Goal: Information Seeking & Learning: Learn about a topic

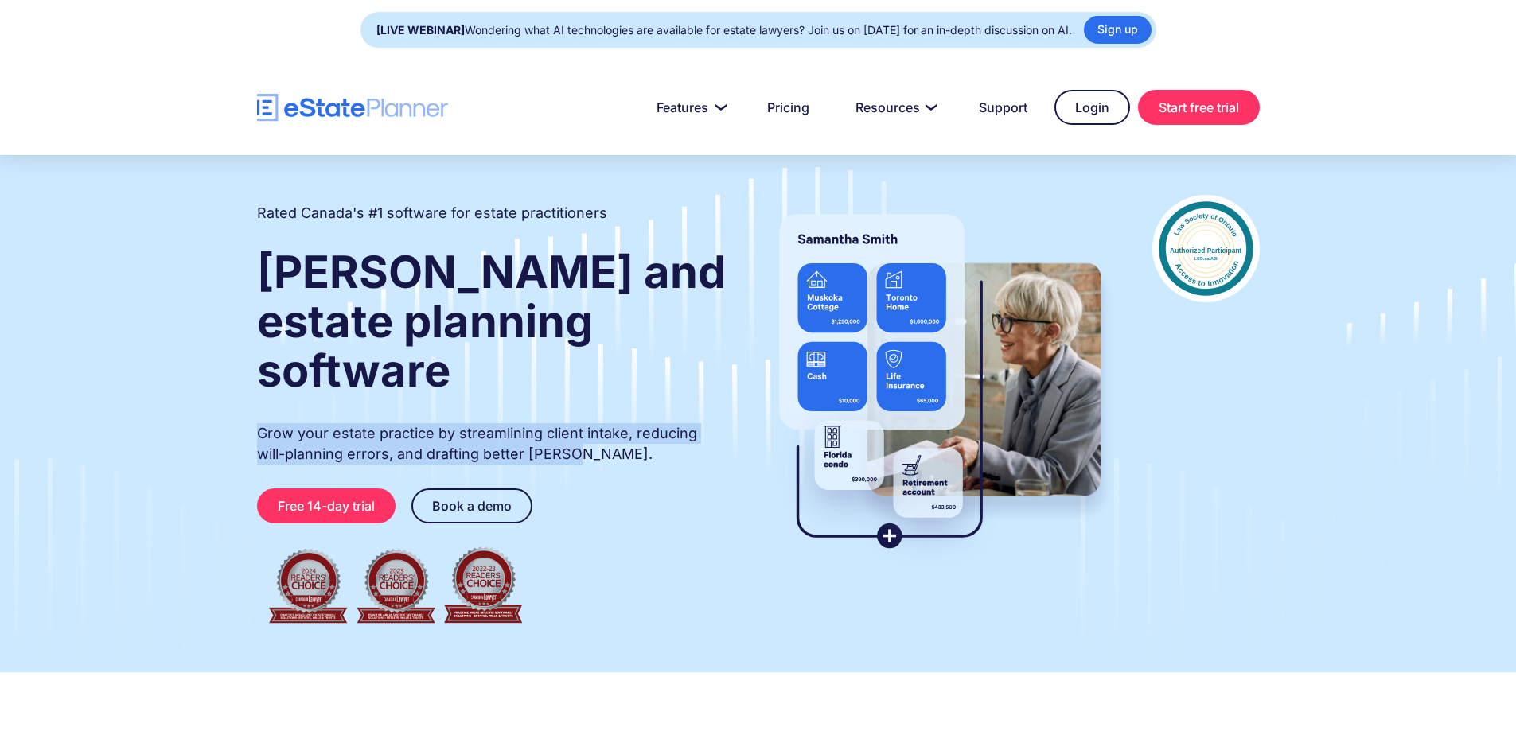
click at [255, 389] on div "Rated Canada's #1 software for estate practitioners [PERSON_NAME] and estate pl…" at bounding box center [758, 414] width 1050 height 438
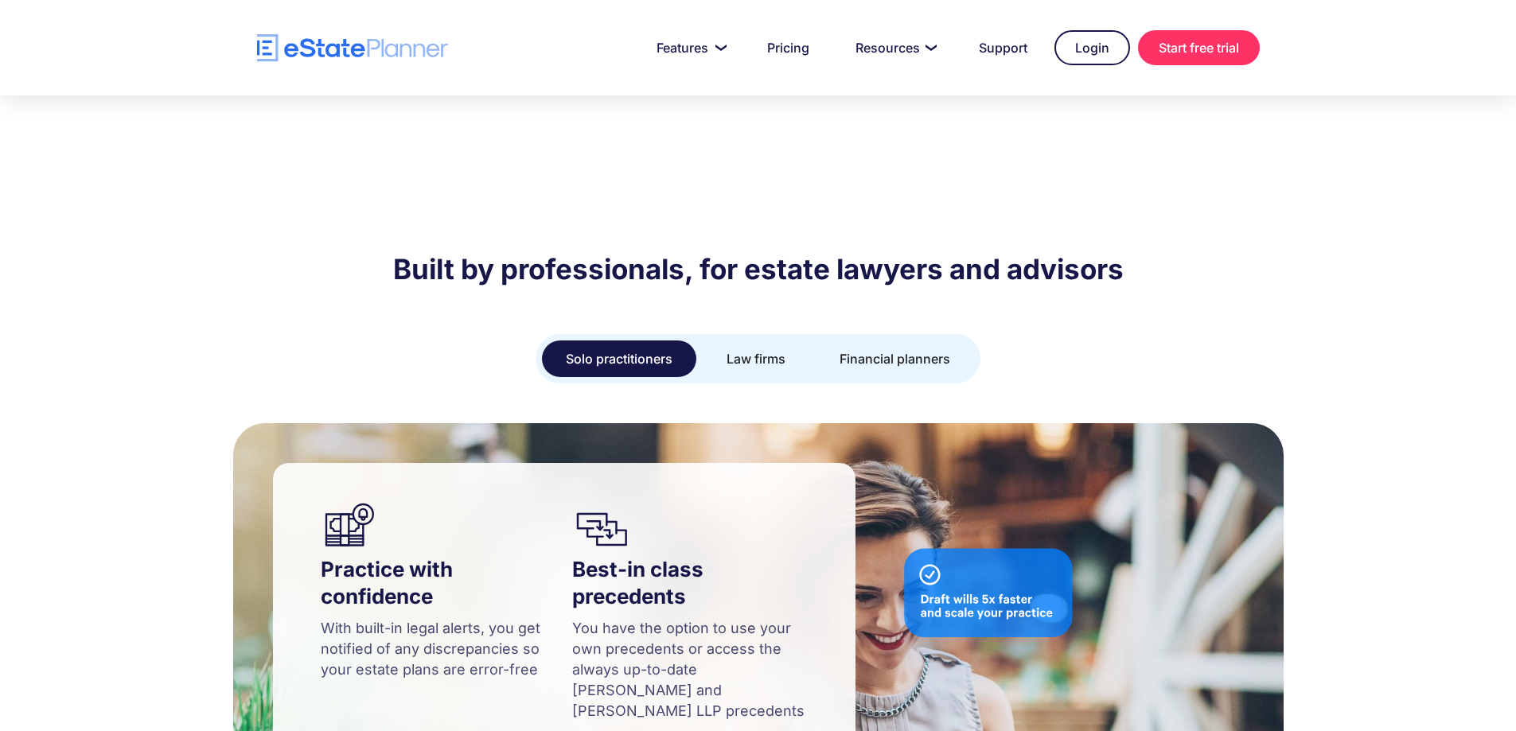
scroll to position [1353, 0]
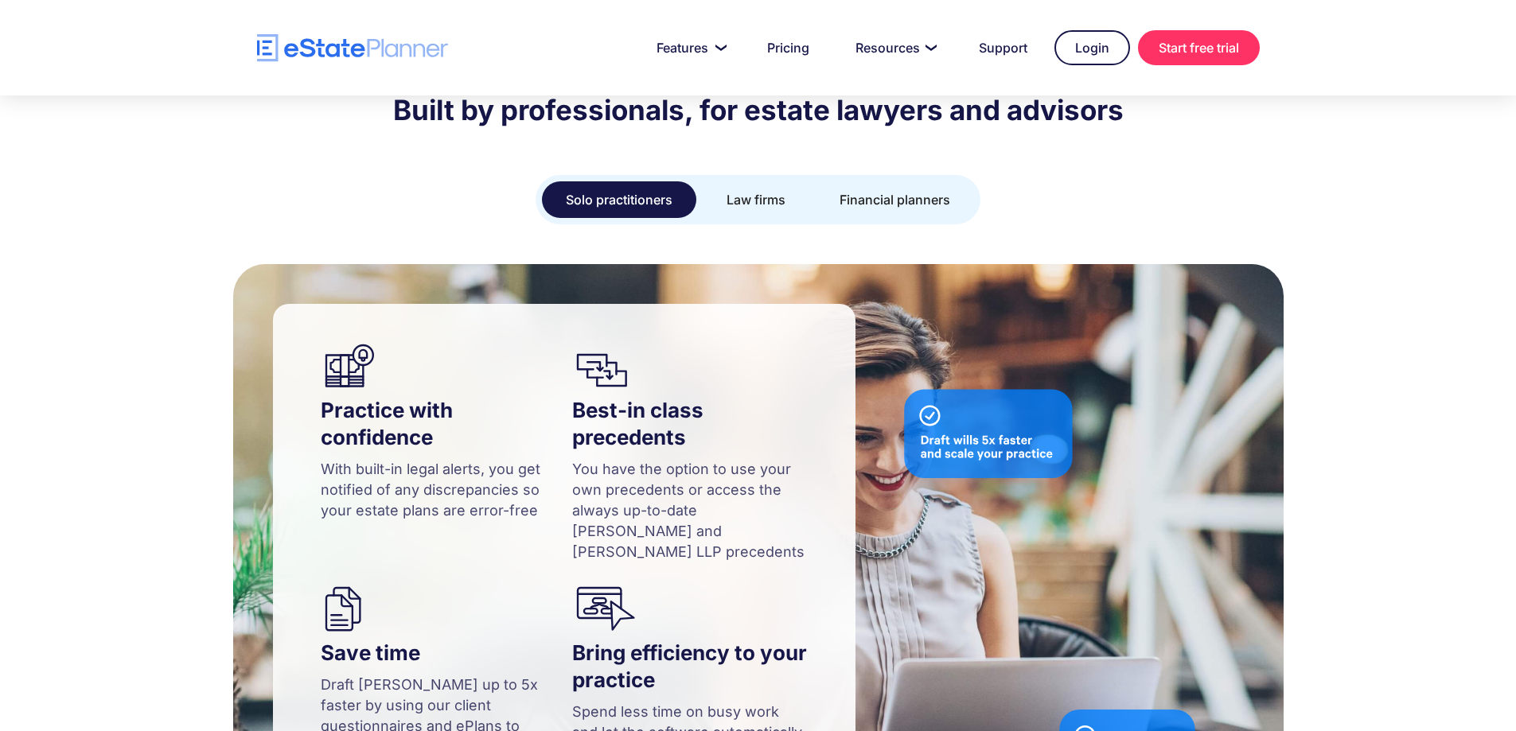
click at [751, 175] on div "Solo practitioners Law firms Financial planners" at bounding box center [758, 199] width 445 height 49
click at [757, 189] on div "Law firms" at bounding box center [756, 200] width 59 height 22
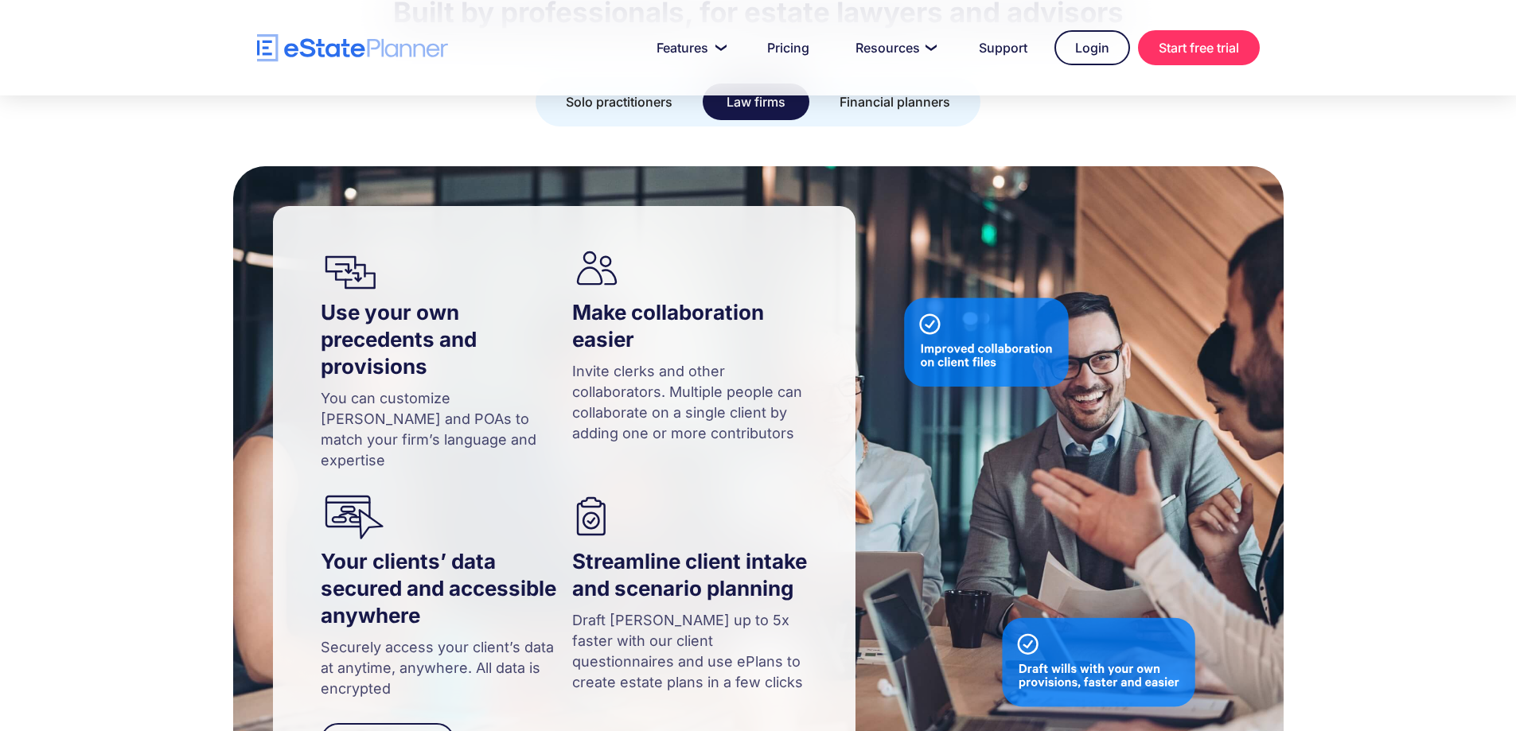
scroll to position [1512, 0]
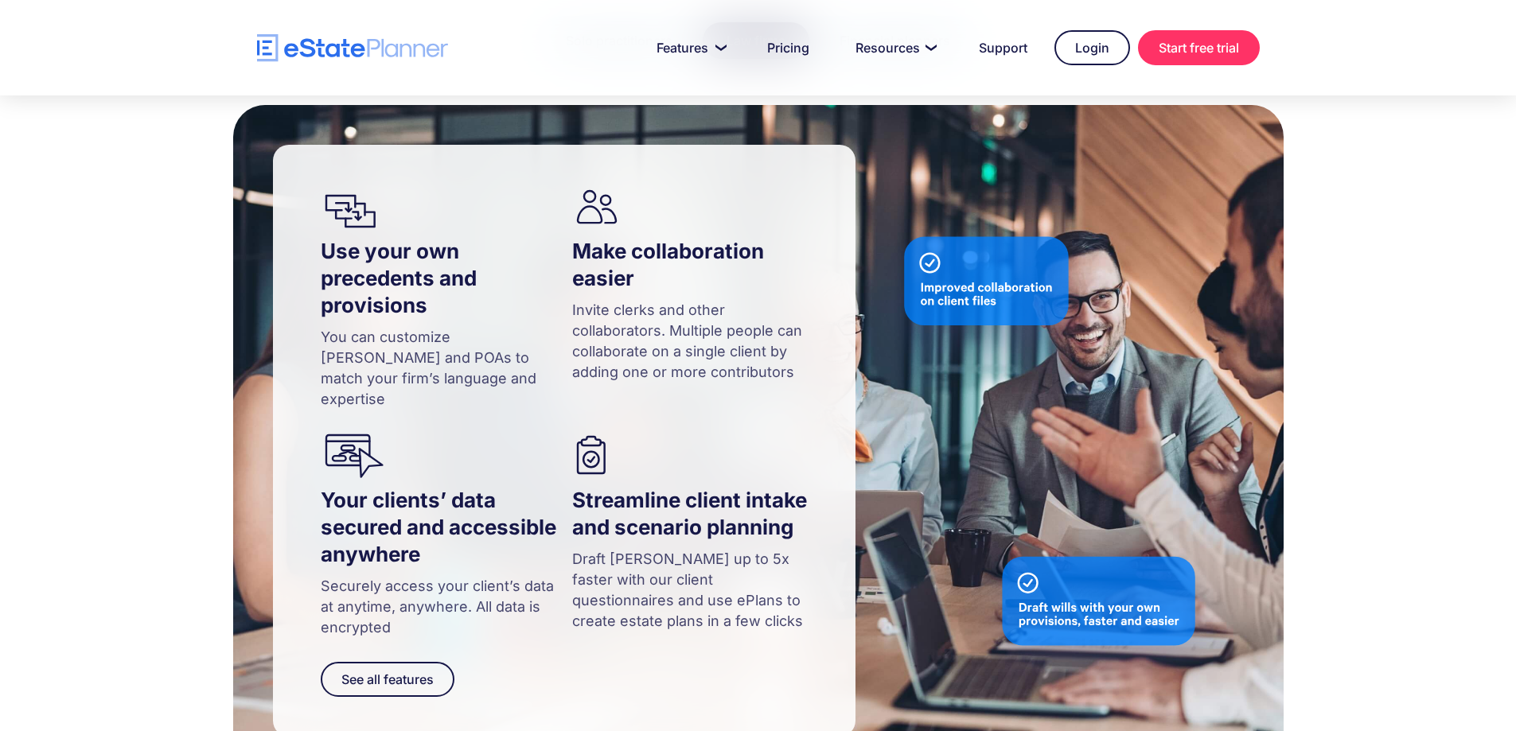
click at [173, 338] on div "Use your own precedents and provisions You can customize [PERSON_NAME] and POAs…" at bounding box center [758, 441] width 1516 height 672
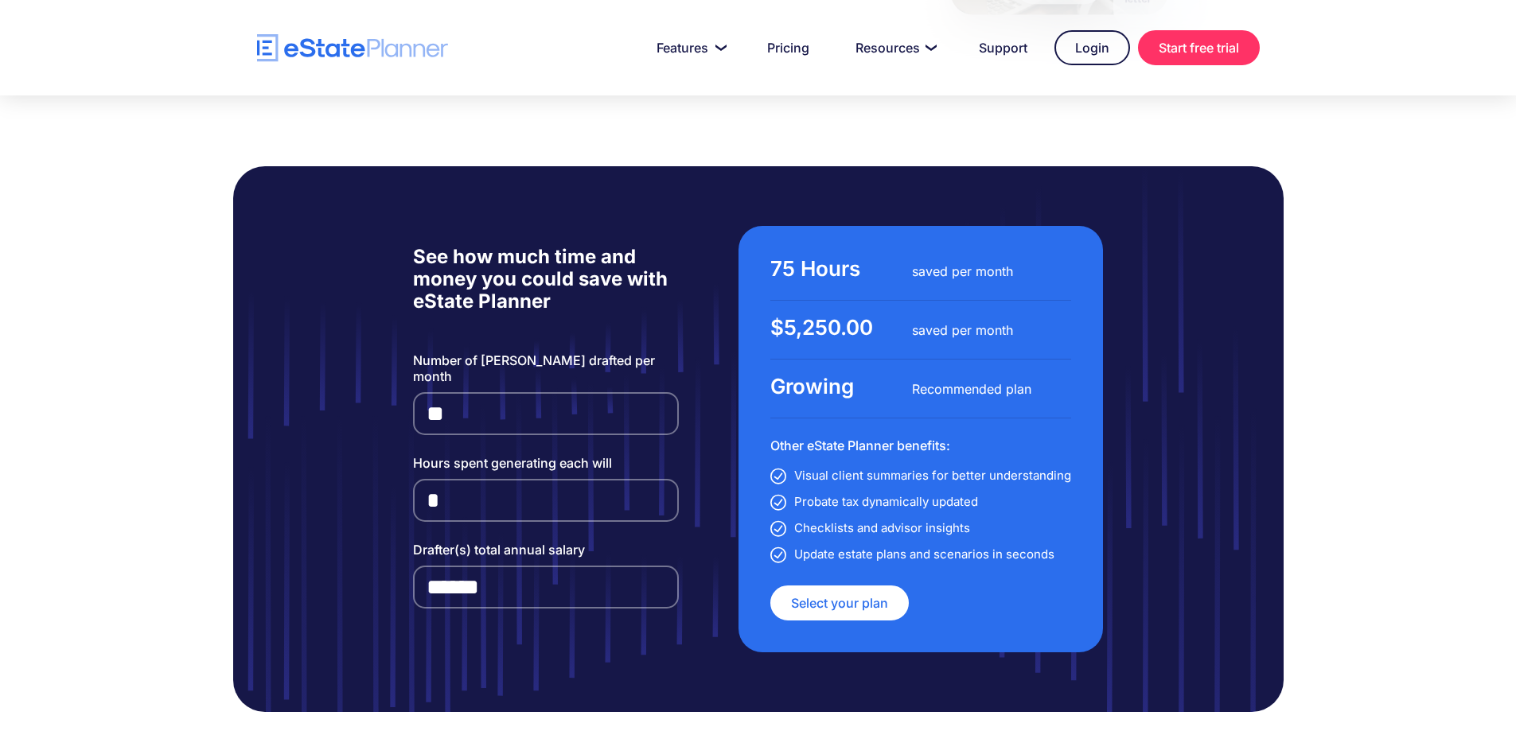
scroll to position [3661, 0]
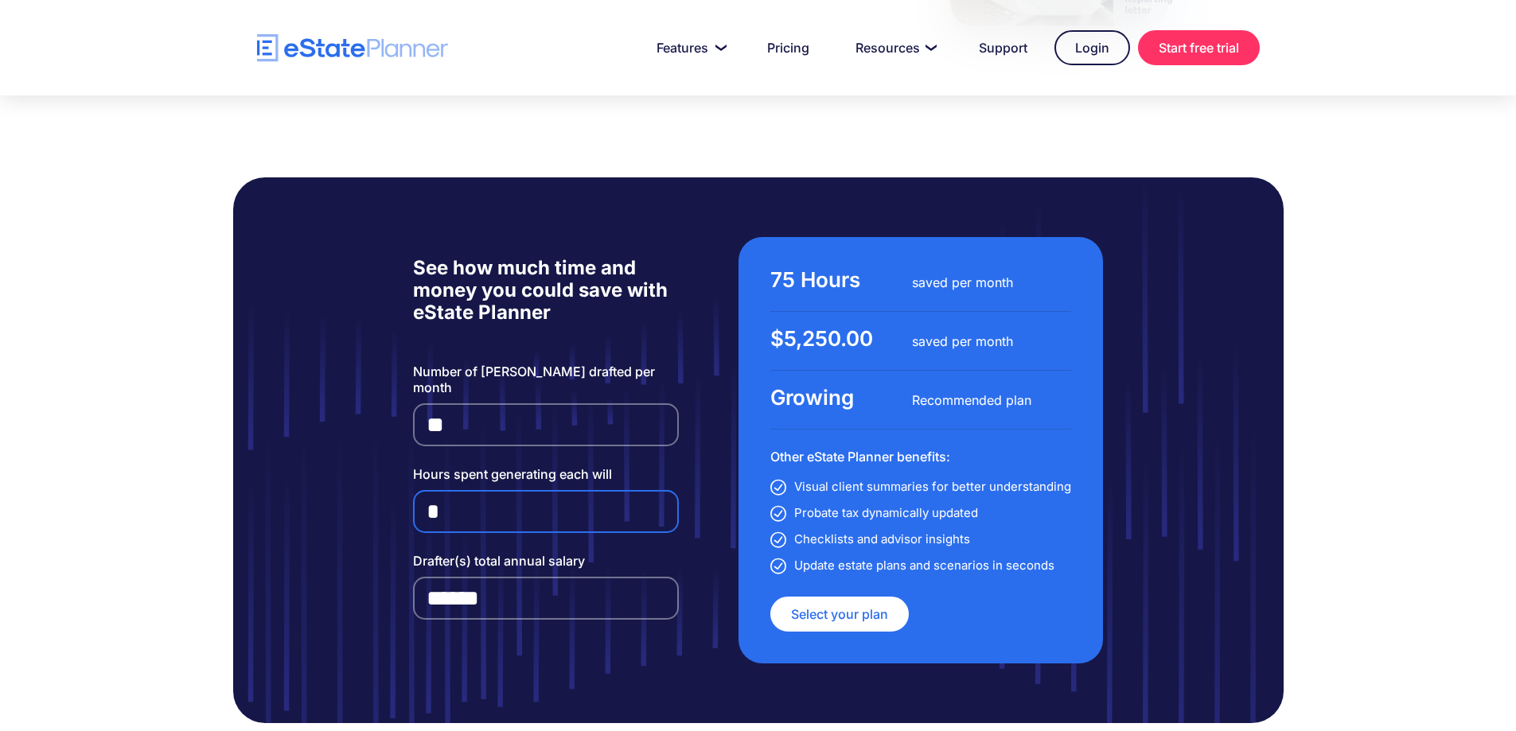
click at [660, 490] on input "*" at bounding box center [546, 511] width 267 height 43
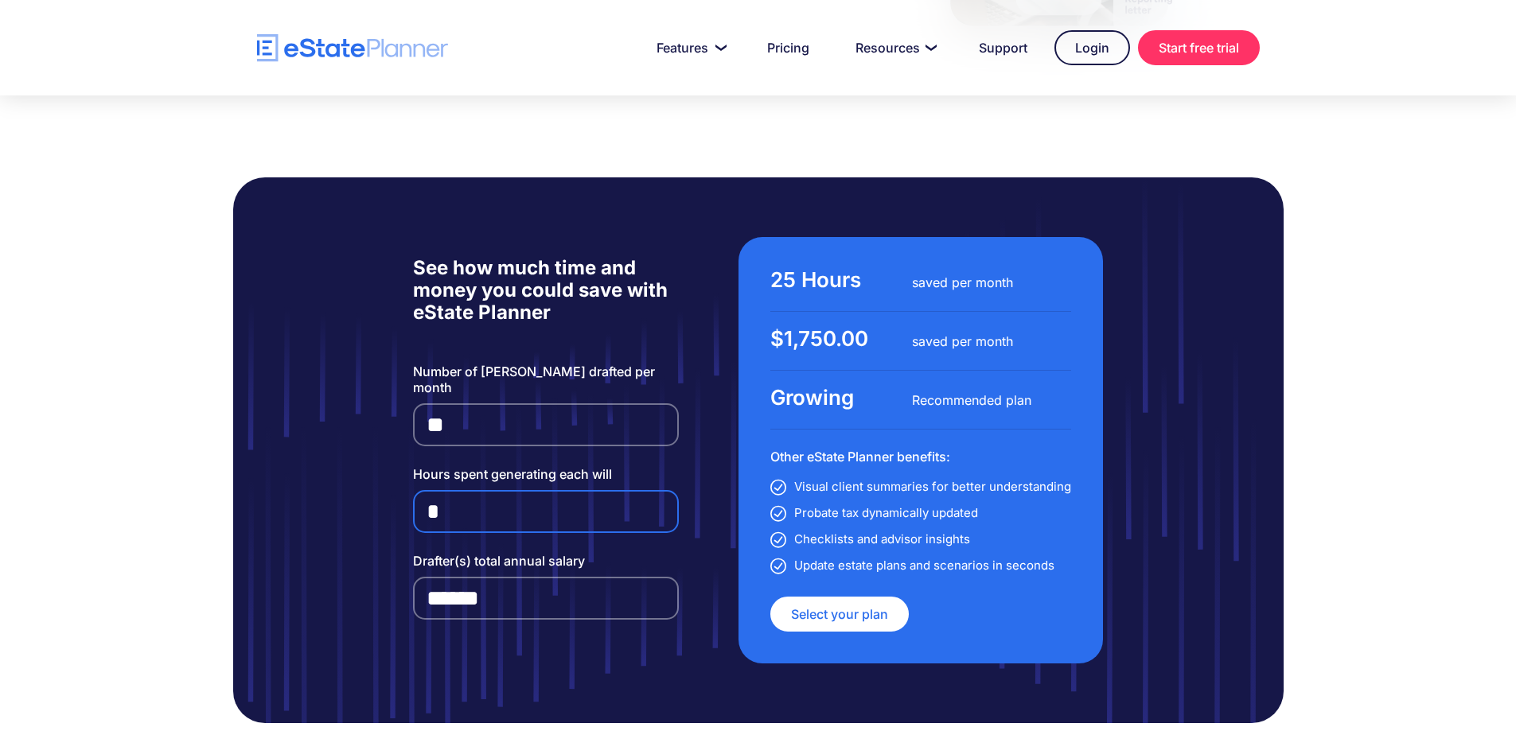
click at [660, 490] on input "*" at bounding box center [546, 511] width 267 height 43
type input "*"
click at [662, 490] on input "*" at bounding box center [546, 511] width 267 height 43
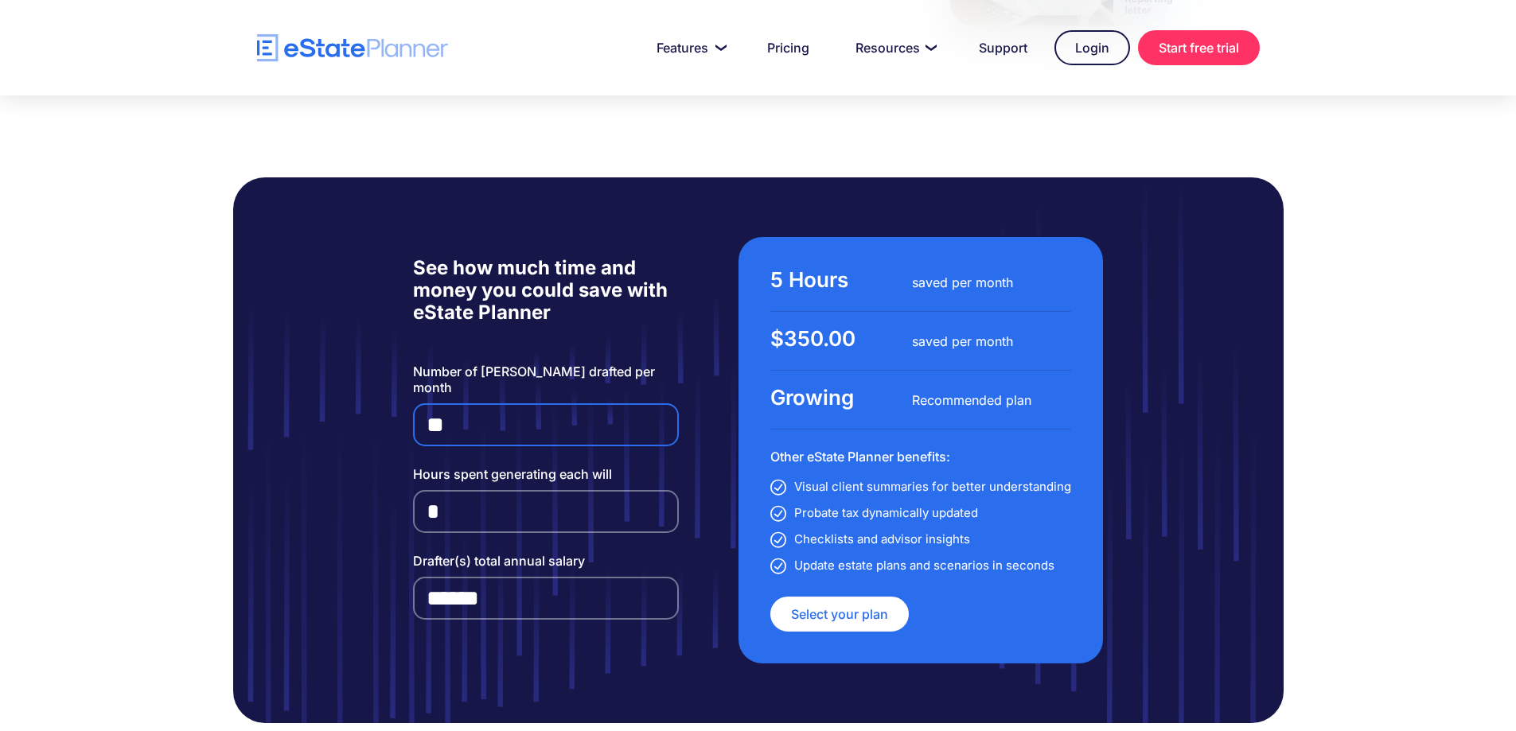
drag, startPoint x: 481, startPoint y: 366, endPoint x: 325, endPoint y: 369, distance: 156.0
click at [325, 369] on div "See how much time and money you could save with eState Planner Number of [PERSO…" at bounding box center [758, 450] width 1050 height 546
type input "*"
click at [364, 532] on div "See how much time and money you could save with eState Planner Number of [PERSO…" at bounding box center [758, 450] width 1050 height 546
drag, startPoint x: 532, startPoint y: 540, endPoint x: 467, endPoint y: 538, distance: 65.3
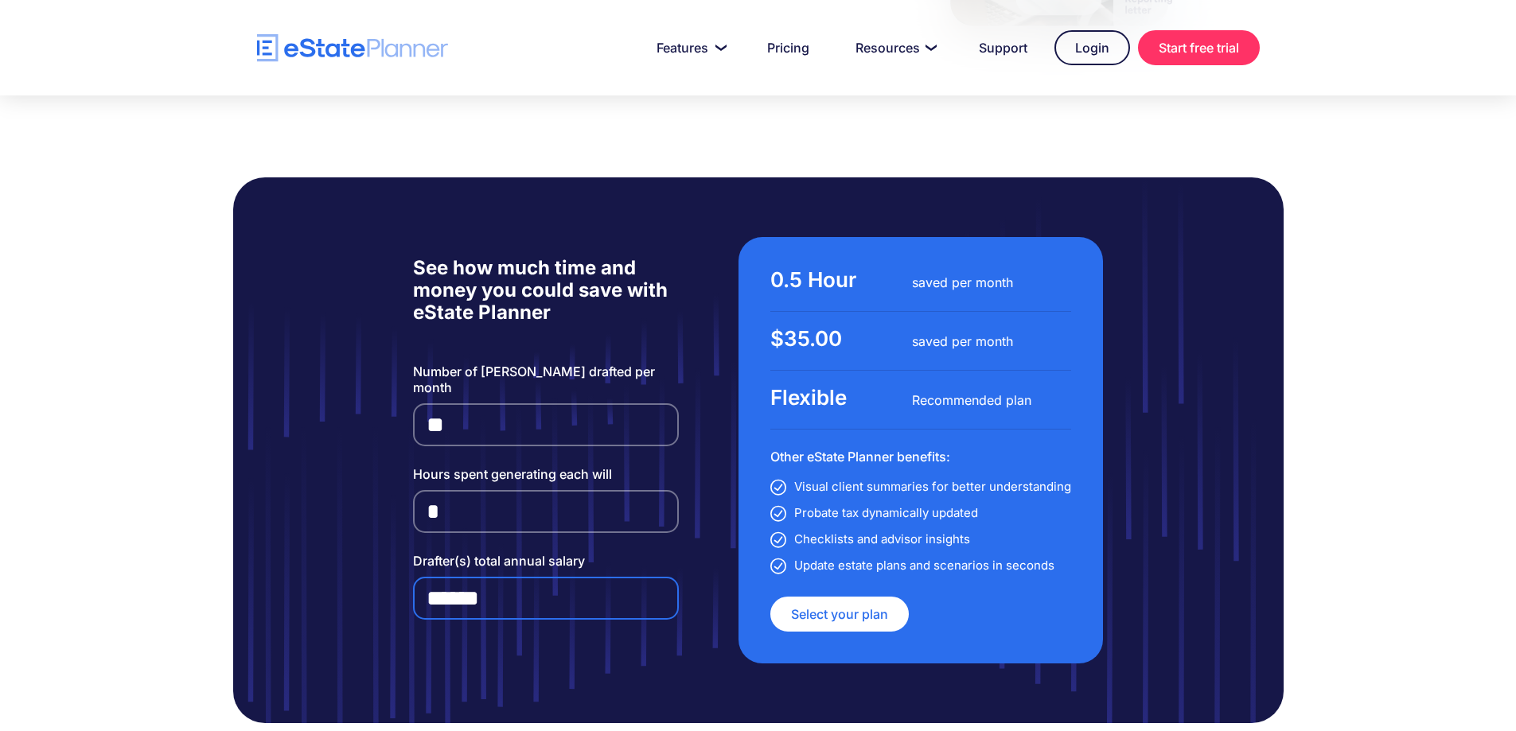
click at [467, 577] on input "******" at bounding box center [546, 598] width 267 height 43
drag, startPoint x: 524, startPoint y: 532, endPoint x: 549, endPoint y: 540, distance: 26.7
click at [524, 577] on input "******" at bounding box center [546, 598] width 267 height 43
click at [446, 565] on div "Number of [PERSON_NAME] drafted per month * Hours spent generating each will * …" at bounding box center [546, 502] width 267 height 276
click at [532, 577] on input "******" at bounding box center [546, 598] width 267 height 43
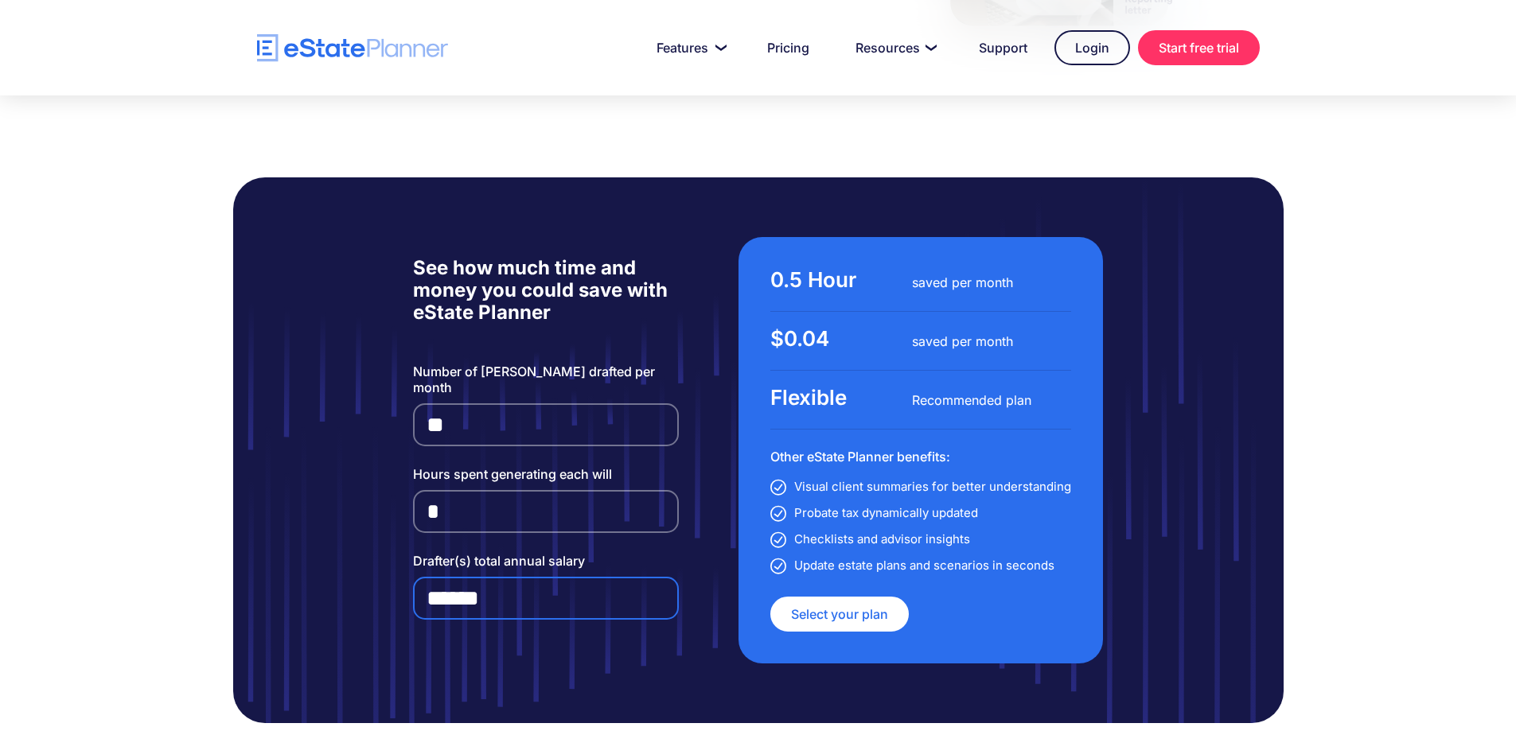
drag, startPoint x: 553, startPoint y: 547, endPoint x: 357, endPoint y: 547, distance: 195.8
click at [357, 547] on div "See how much time and money you could save with eState Planner Number of [PERSO…" at bounding box center [758, 450] width 1050 height 546
type input "*****"
click at [229, 493] on div "See how much time and money you could save with eState Planner Number of [PERSO…" at bounding box center [758, 450] width 1516 height 665
click at [458, 490] on input "*" at bounding box center [546, 511] width 267 height 43
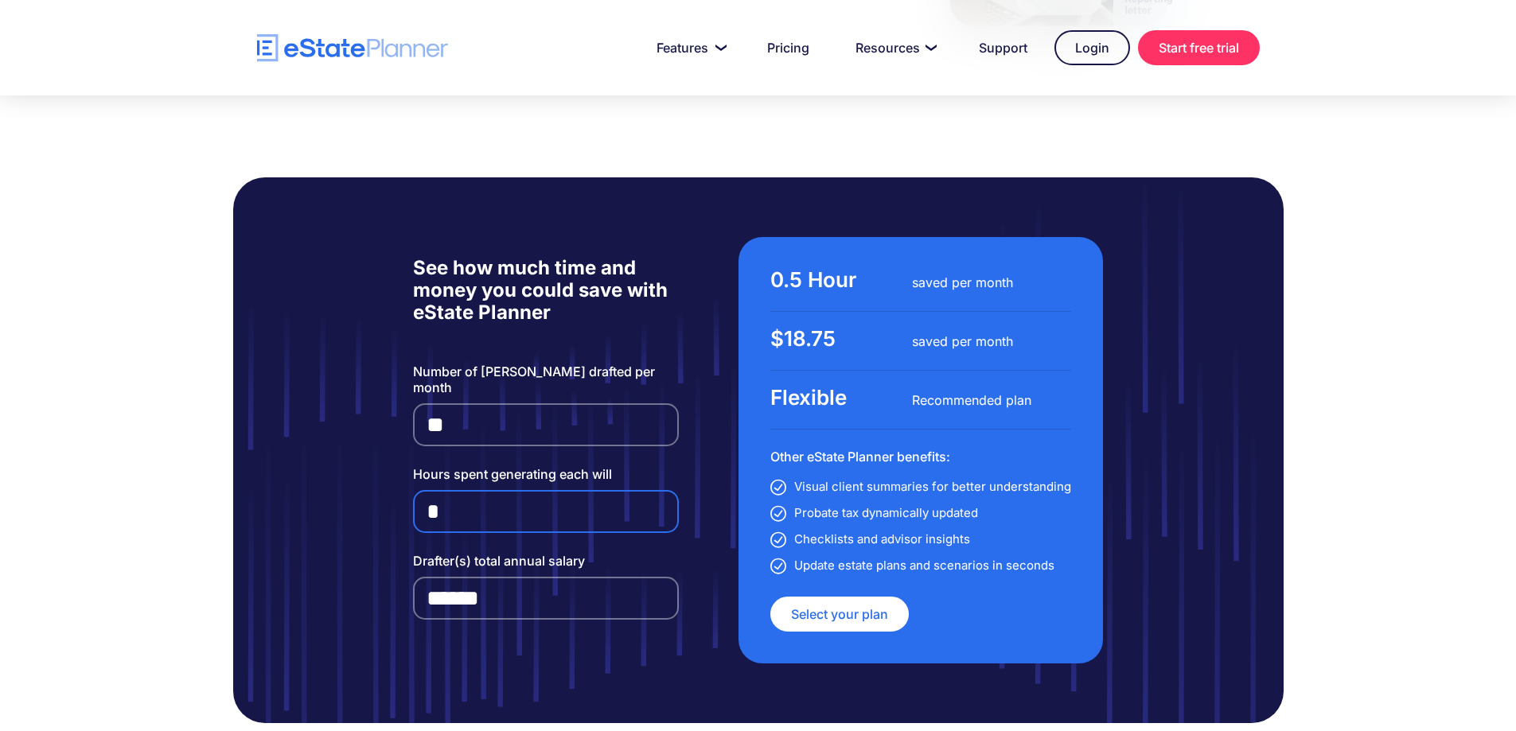
click at [660, 490] on input "*" at bounding box center [546, 511] width 267 height 43
click at [191, 434] on div "See how much time and money you could save with eState Planner Number of [PERSO…" at bounding box center [758, 450] width 1516 height 665
click at [636, 490] on input "*" at bounding box center [546, 511] width 267 height 43
click at [660, 490] on input "*" at bounding box center [546, 511] width 267 height 43
type input "*"
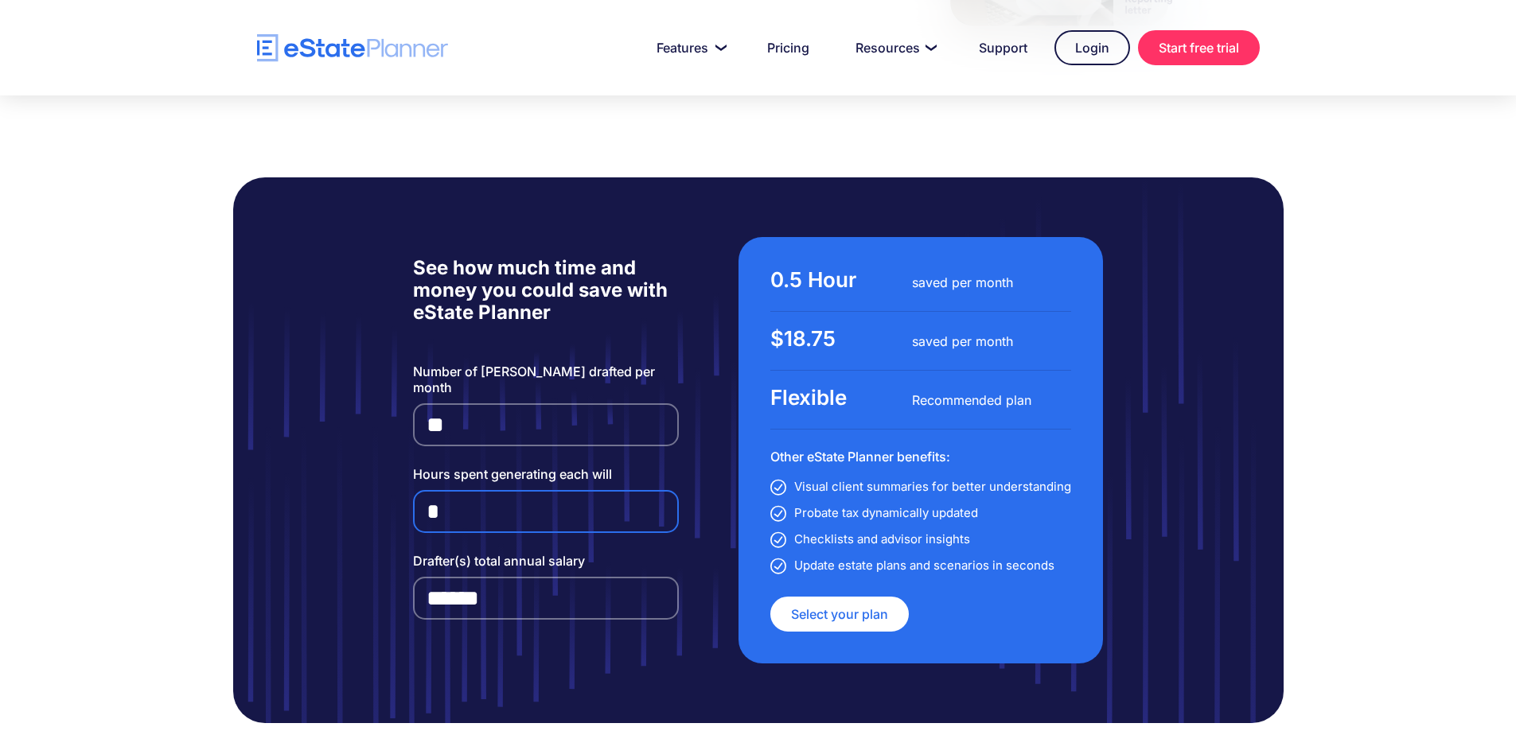
click at [665, 490] on input "*" at bounding box center [546, 511] width 267 height 43
click at [120, 464] on div "See how much time and money you could save with eState Planner Number of [PERSO…" at bounding box center [758, 450] width 1516 height 665
click at [84, 474] on div "See how much time and money you could save with eState Planner Number of [PERSO…" at bounding box center [758, 450] width 1516 height 665
drag, startPoint x: 84, startPoint y: 474, endPoint x: 122, endPoint y: 540, distance: 75.9
click at [122, 540] on div "See how much time and money you could save with eState Planner Number of [PERSO…" at bounding box center [758, 450] width 1516 height 665
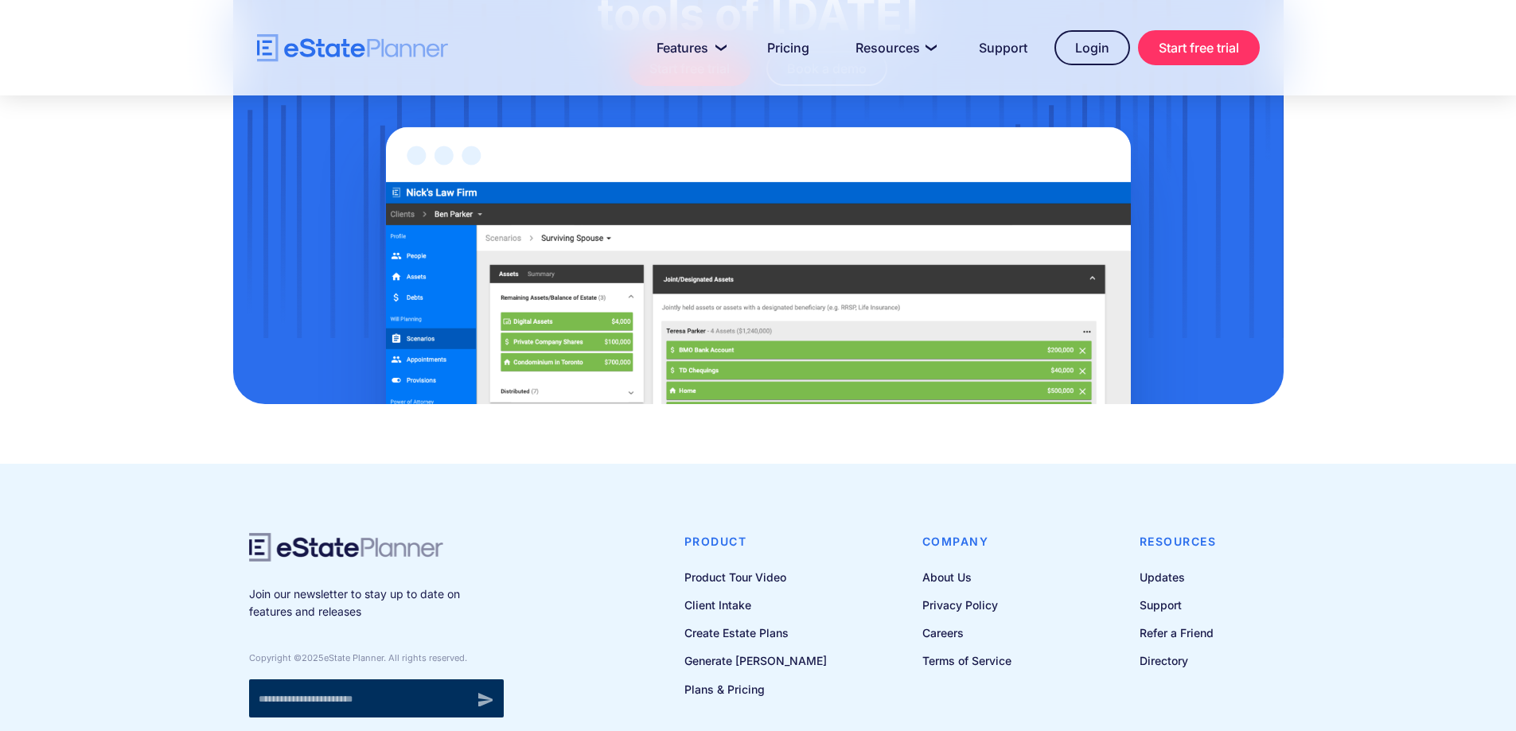
scroll to position [5244, 0]
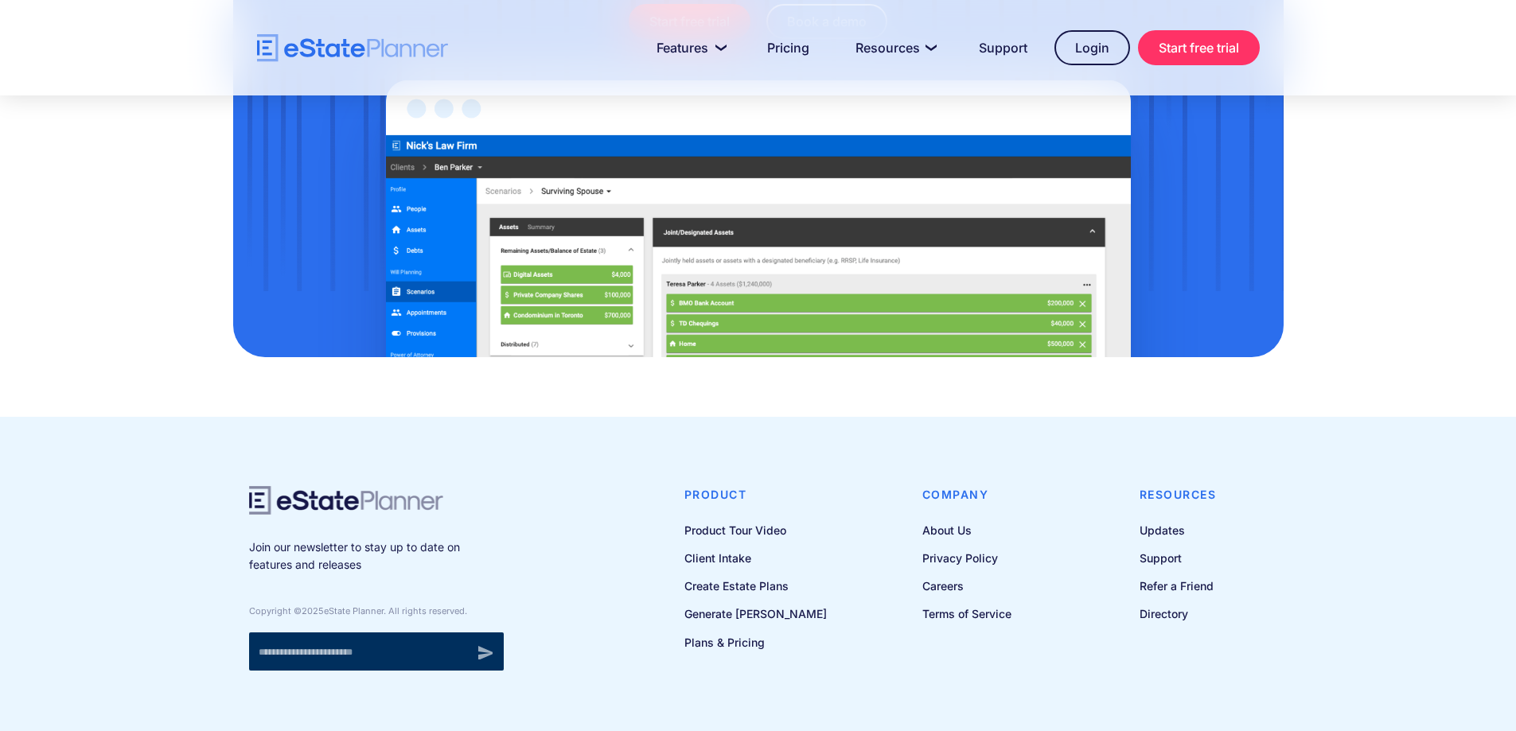
drag, startPoint x: 659, startPoint y: 553, endPoint x: 646, endPoint y: 555, distance: 12.8
click at [656, 555] on div "Join our newsletter to stay up to date on features and releases Copyright © 202…" at bounding box center [758, 578] width 1019 height 185
drag, startPoint x: 646, startPoint y: 555, endPoint x: 597, endPoint y: 532, distance: 54.1
click at [597, 532] on div "Join our newsletter to stay up to date on features and releases Copyright © 202…" at bounding box center [758, 578] width 1019 height 185
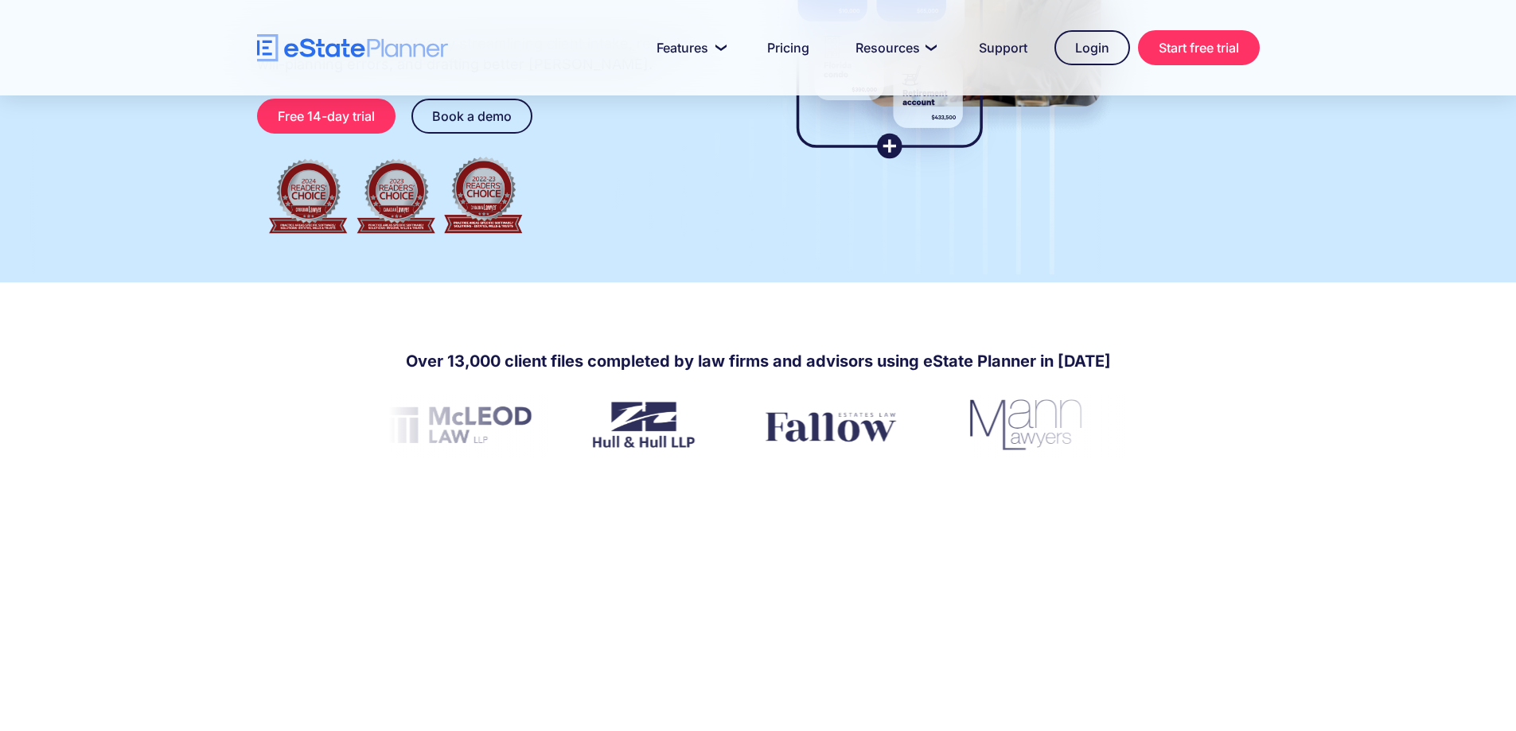
scroll to position [0, 0]
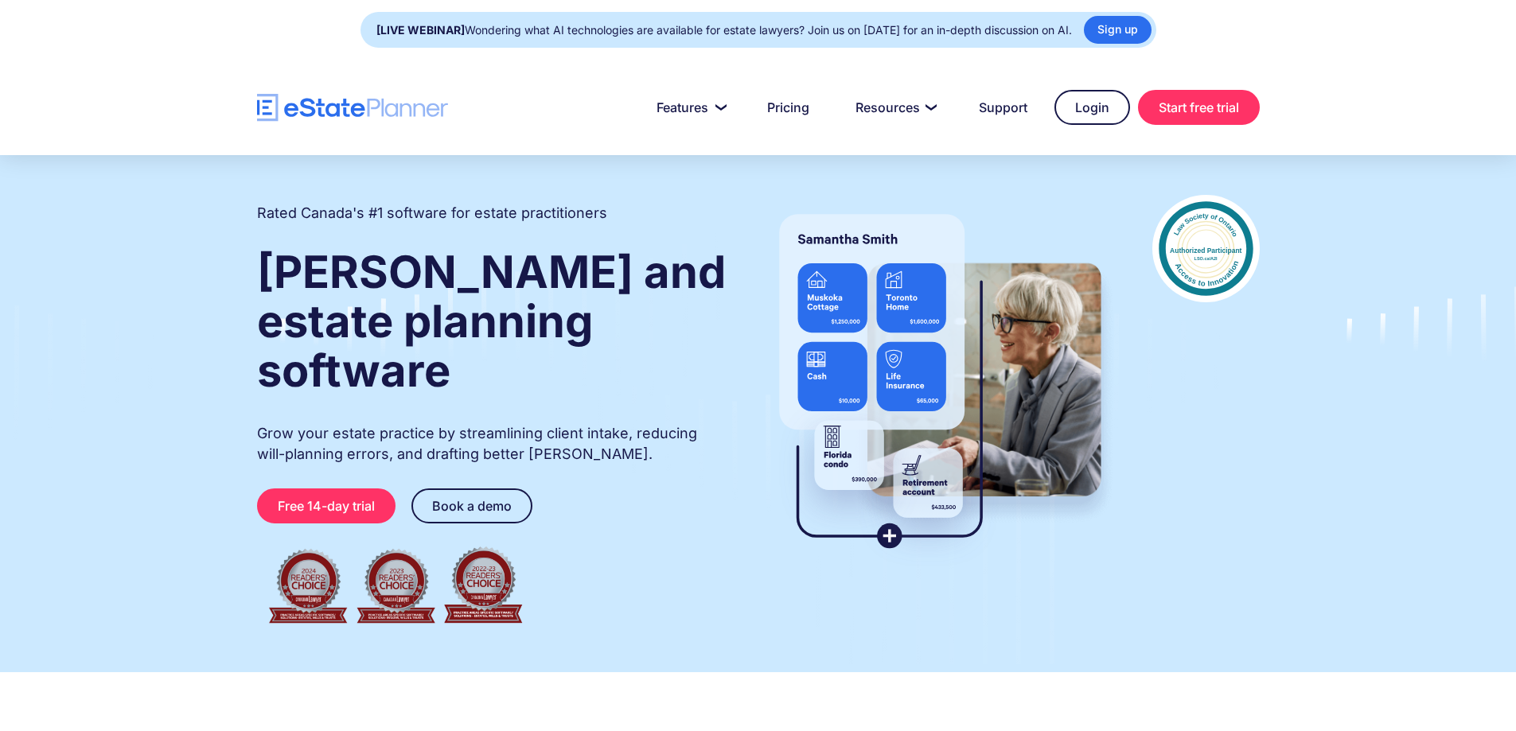
click at [1371, 115] on div at bounding box center [758, 107] width 1516 height 95
drag, startPoint x: 1371, startPoint y: 115, endPoint x: 1409, endPoint y: 103, distance: 39.3
click at [1413, 103] on div at bounding box center [758, 107] width 1516 height 95
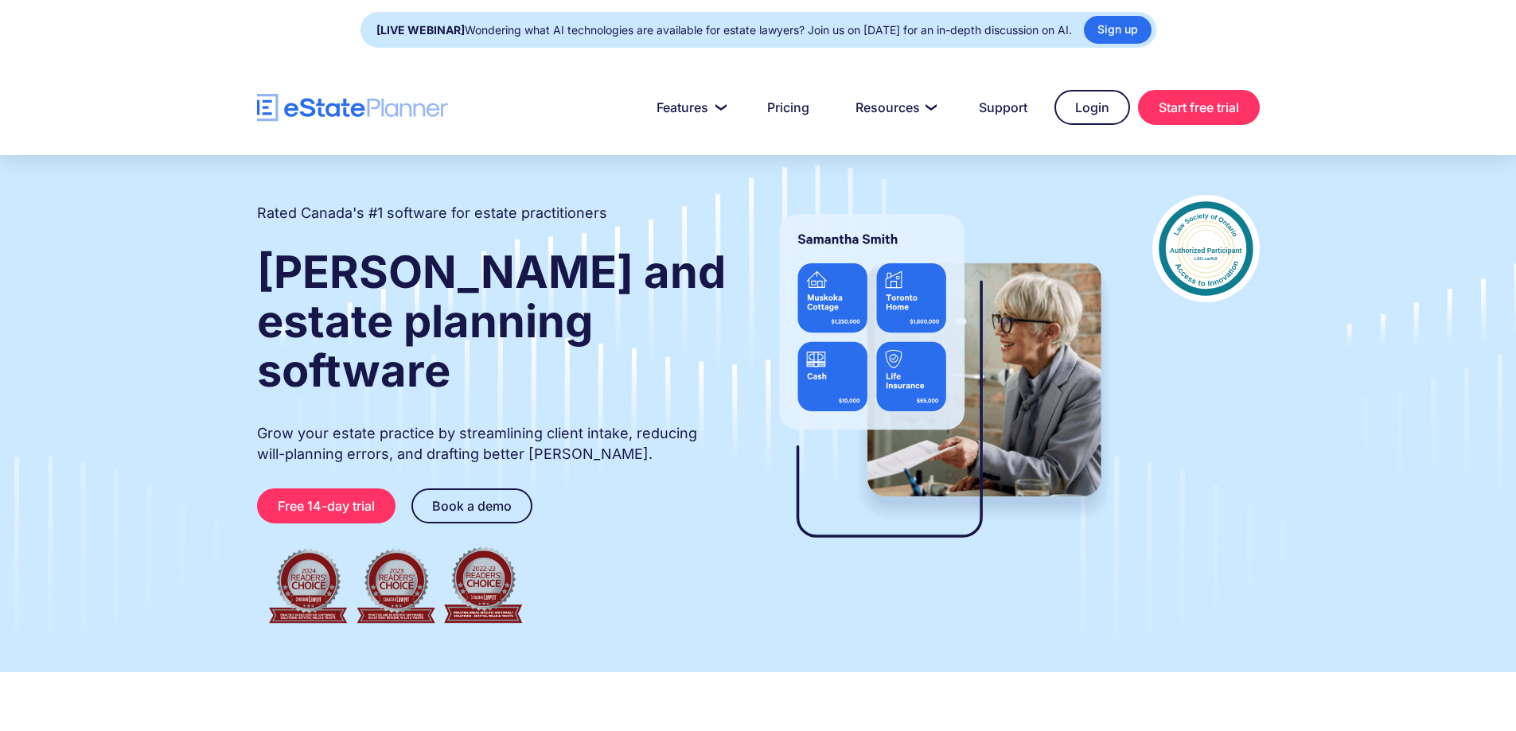
click at [1413, 103] on div at bounding box center [758, 107] width 1516 height 95
drag, startPoint x: 1343, startPoint y: 112, endPoint x: 1401, endPoint y: 72, distance: 70.4
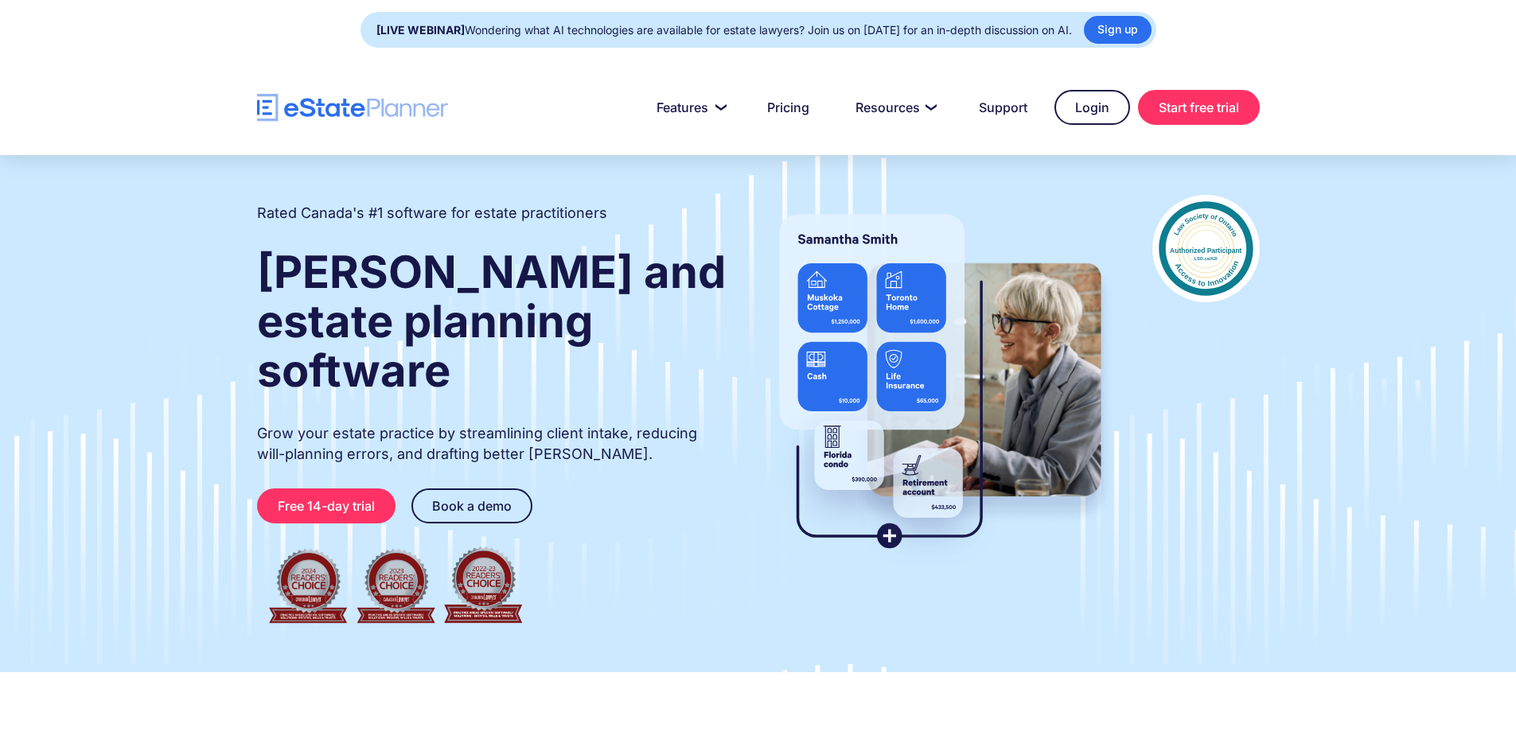
click at [1401, 72] on div at bounding box center [758, 107] width 1516 height 95
